Goal: Book appointment/travel/reservation

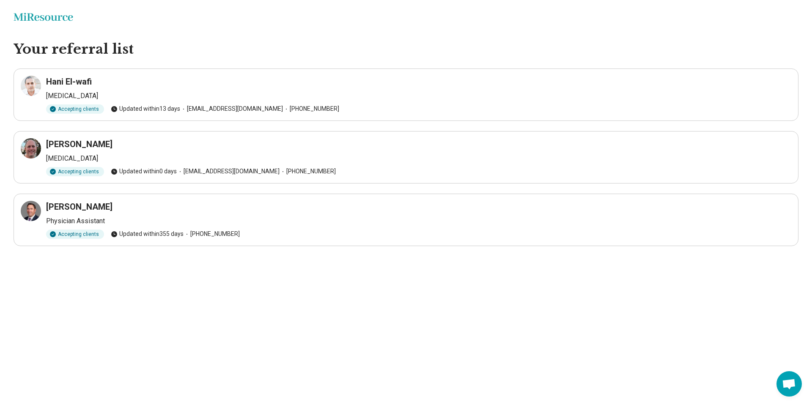
click at [55, 152] on div "Daniel Greene Psychiatrist Accepting clients Updated within 0 days dgreene@seac…" at bounding box center [406, 157] width 771 height 38
click at [55, 144] on h3 "[PERSON_NAME]" at bounding box center [79, 144] width 66 height 12
drag, startPoint x: 47, startPoint y: 144, endPoint x: 82, endPoint y: 154, distance: 37.1
click at [82, 154] on div "Daniel Greene Psychiatrist Accepting clients Updated within 0 days dgreene@seac…" at bounding box center [406, 157] width 771 height 38
copy div "Daniel Greene Psychiatrist"
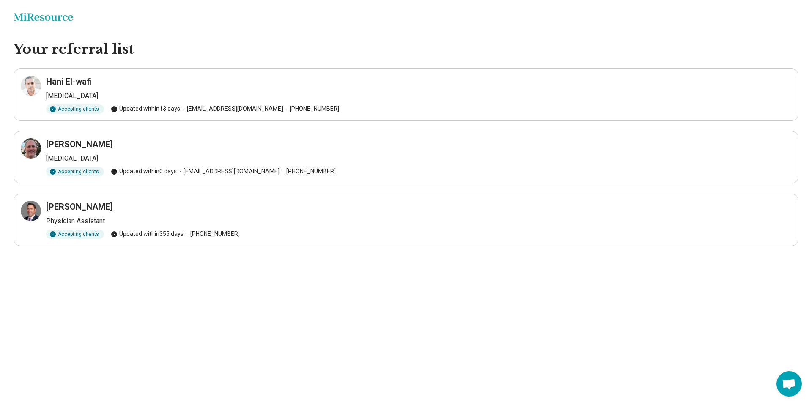
click at [72, 209] on h3 "Michael Denoyer" at bounding box center [79, 207] width 66 height 12
drag, startPoint x: 45, startPoint y: 206, endPoint x: 109, endPoint y: 205, distance: 63.9
click at [109, 205] on div "Michael Denoyer Physician Assistant Accepting clients Updated within 355 days (…" at bounding box center [406, 220] width 771 height 38
copy h3 "Michael Denoyer"
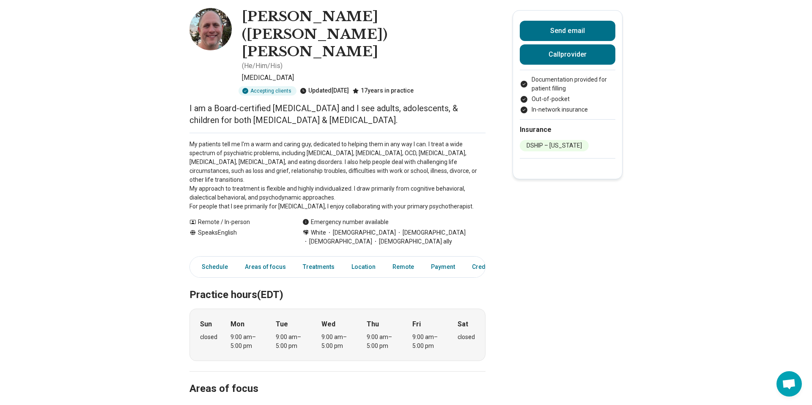
scroll to position [43, 0]
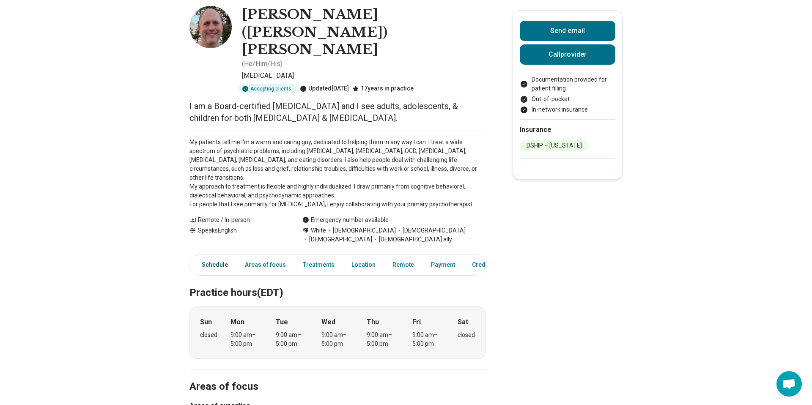
click at [215, 256] on link "Schedule" at bounding box center [212, 264] width 41 height 17
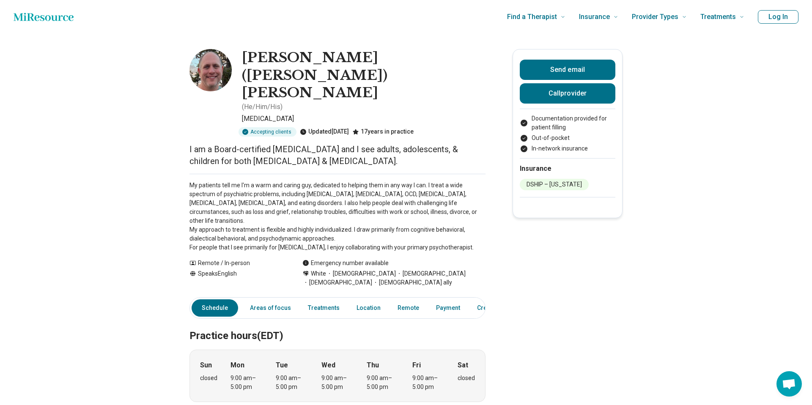
scroll to position [102, 0]
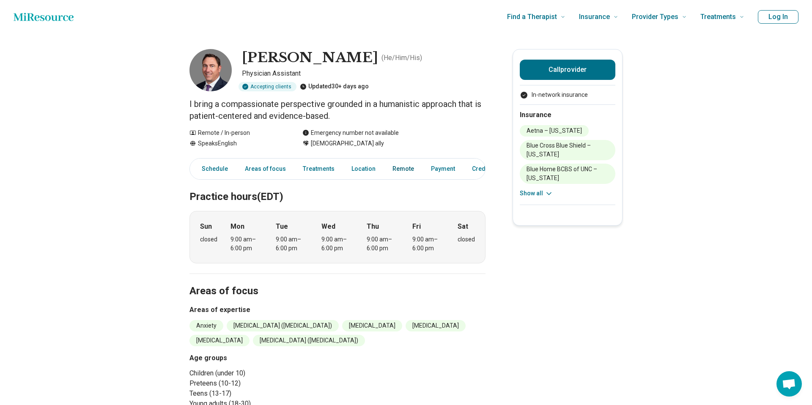
click at [400, 168] on link "Remote" at bounding box center [404, 168] width 32 height 17
